Goal: Information Seeking & Learning: Learn about a topic

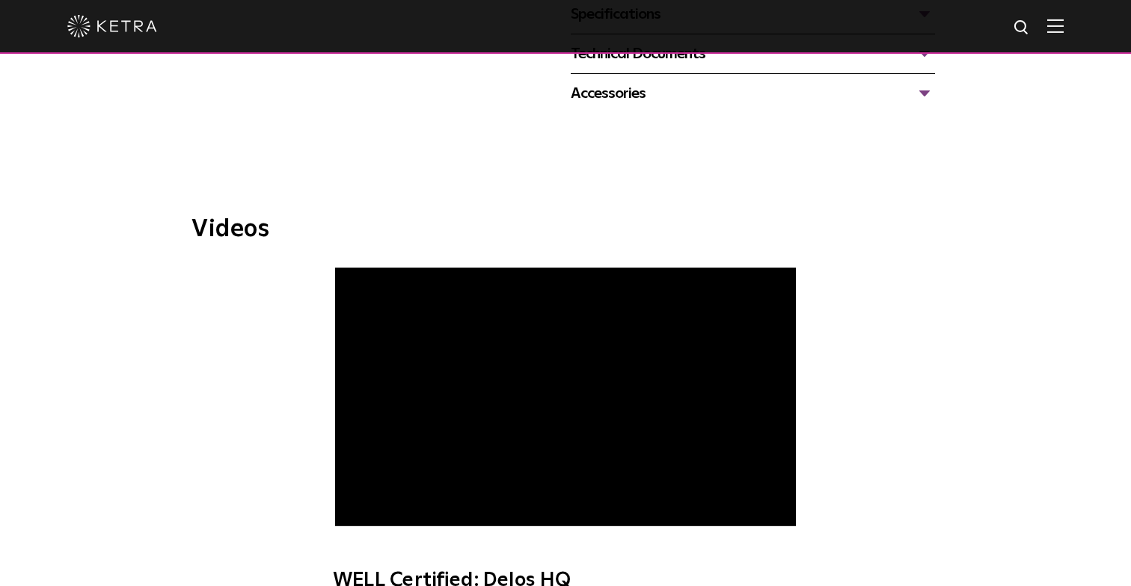
scroll to position [762, 0]
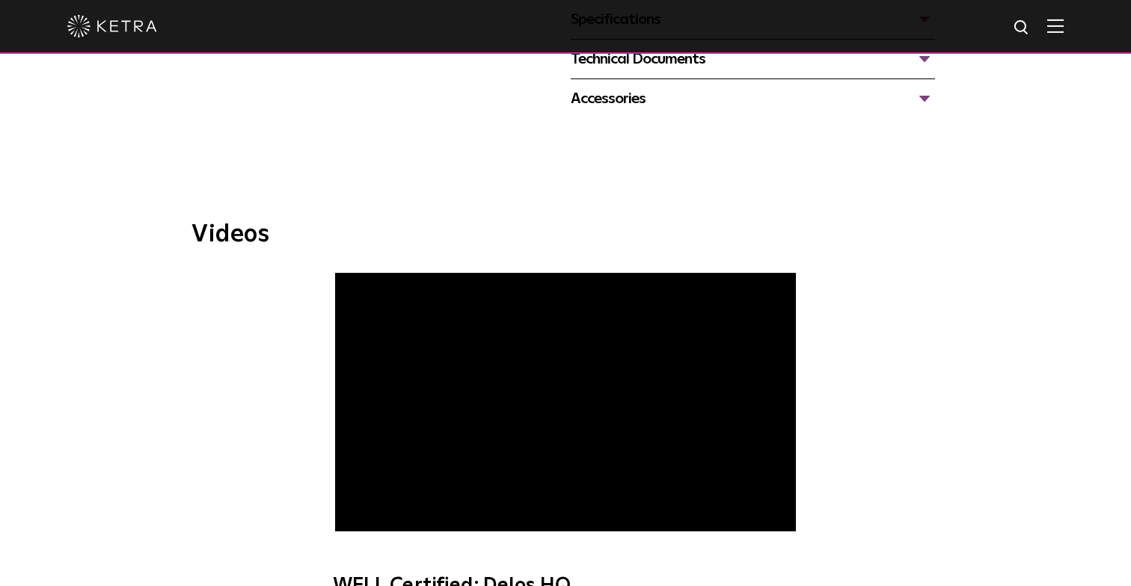
click at [612, 361] on span "WELL Certified: Delos HQ" at bounding box center [564, 443] width 503 height 340
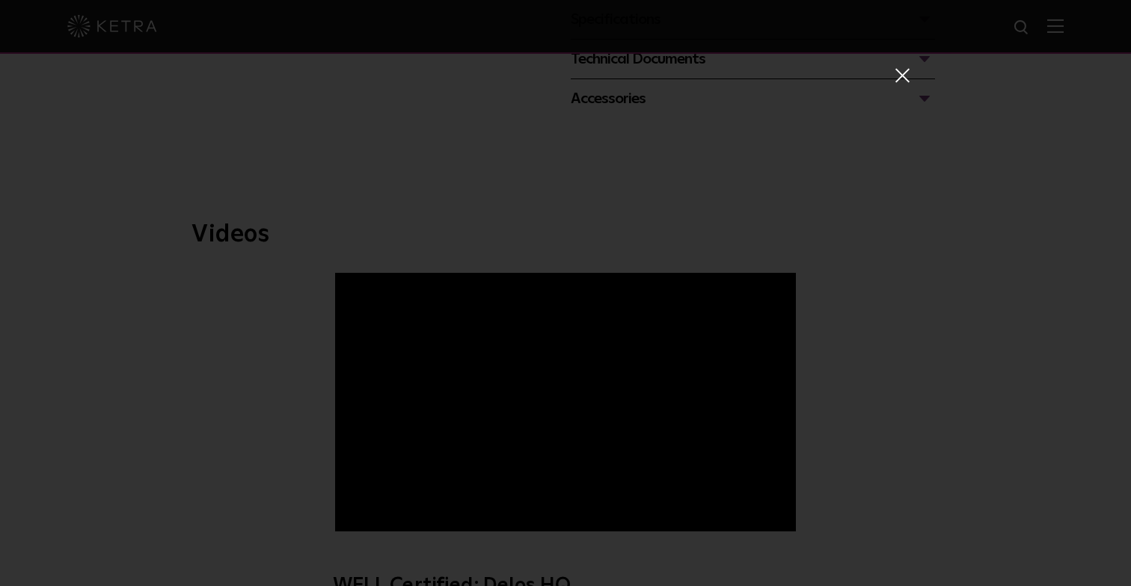
click at [899, 79] on span at bounding box center [901, 74] width 16 height 15
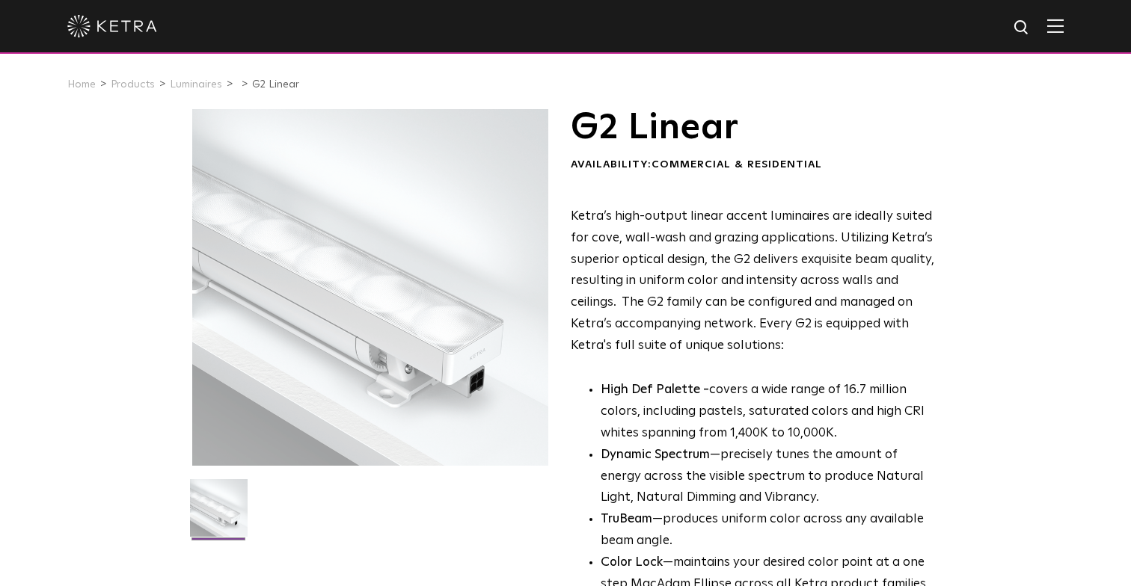
scroll to position [0, 0]
